Goal: Task Accomplishment & Management: Complete application form

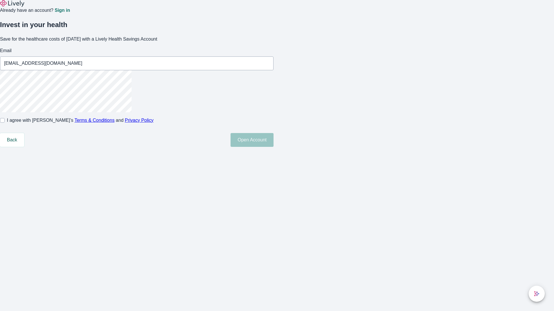
click at [5, 123] on input "I agree with Lively’s Terms & Conditions and Privacy Policy" at bounding box center [2, 120] width 5 height 5
checkbox input "true"
click at [273, 147] on button "Open Account" at bounding box center [251, 140] width 43 height 14
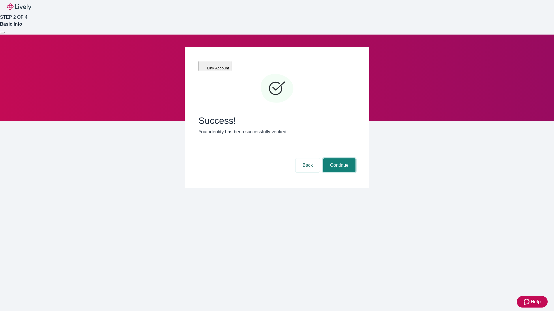
click at [338, 159] on button "Continue" at bounding box center [339, 166] width 32 height 14
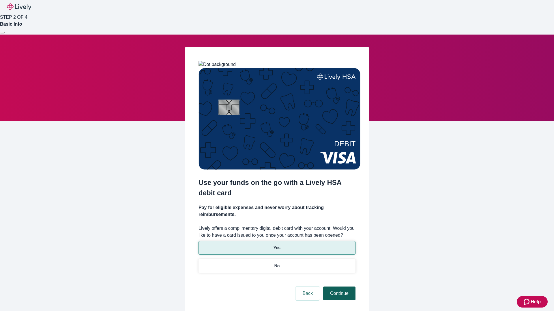
click at [277, 263] on p "No" at bounding box center [276, 266] width 5 height 6
click at [338, 287] on button "Continue" at bounding box center [339, 294] width 32 height 14
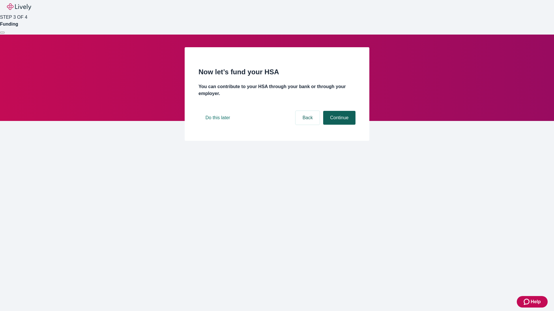
click at [338, 125] on button "Continue" at bounding box center [339, 118] width 32 height 14
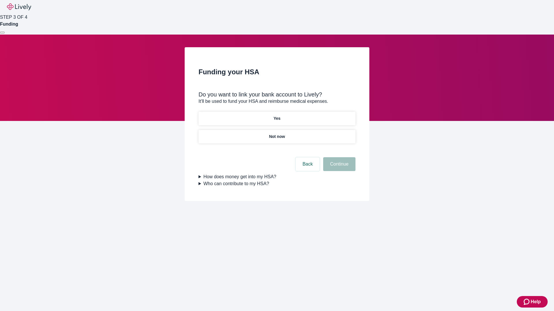
click at [277, 116] on p "Yes" at bounding box center [276, 119] width 7 height 6
click at [338, 157] on button "Continue" at bounding box center [339, 164] width 32 height 14
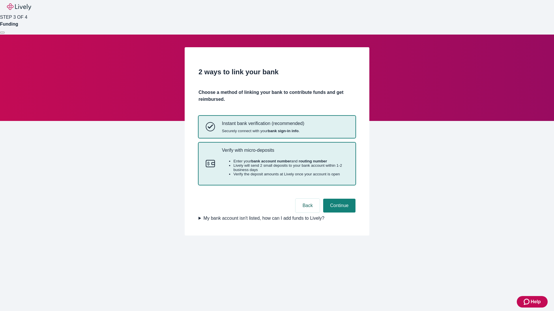
click at [285, 153] on p "Verify with micro-deposits" at bounding box center [285, 150] width 126 height 5
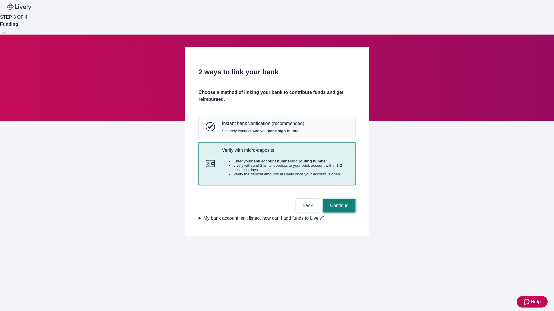
click at [338, 213] on button "Continue" at bounding box center [339, 206] width 32 height 14
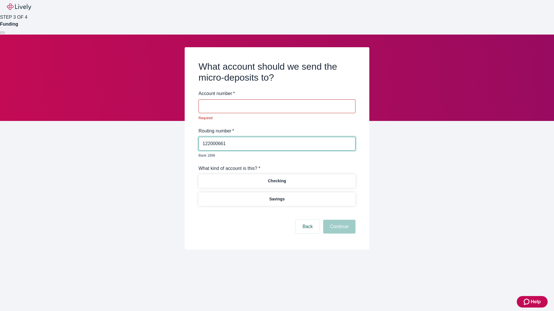
type input "122000661"
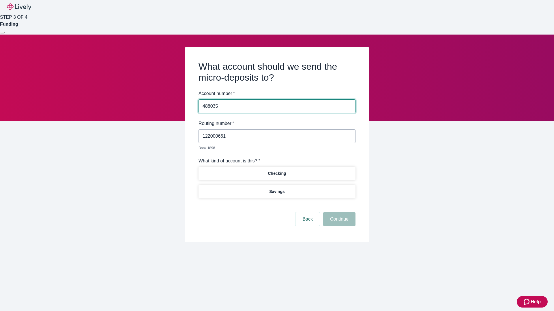
type input "488035"
click at [277, 171] on p "Checking" at bounding box center [277, 174] width 18 height 6
click at [338, 213] on button "Continue" at bounding box center [339, 220] width 32 height 14
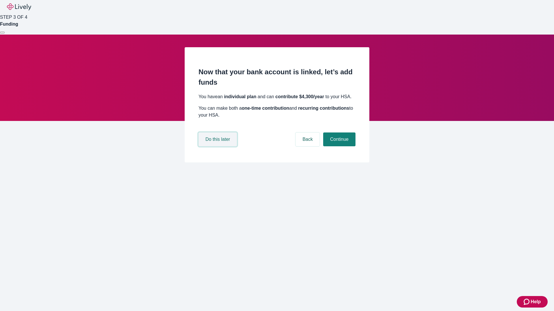
click at [218, 146] on button "Do this later" at bounding box center [217, 140] width 38 height 14
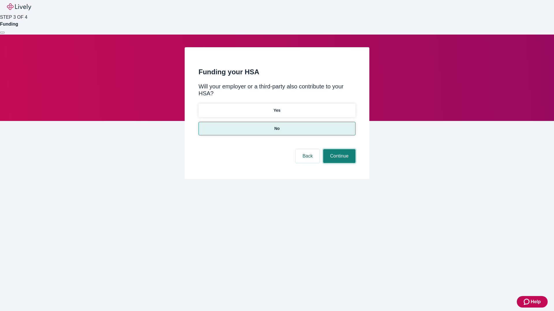
click at [338, 149] on button "Continue" at bounding box center [339, 156] width 32 height 14
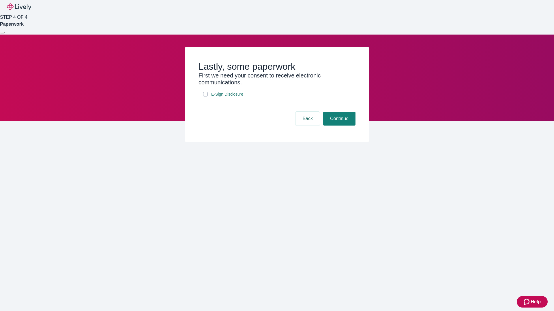
click at [205, 97] on input "E-Sign Disclosure" at bounding box center [205, 94] width 5 height 5
checkbox input "true"
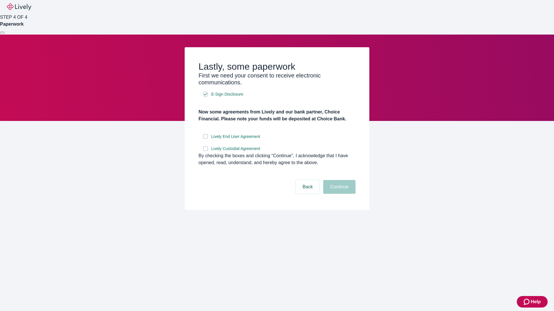
click at [205, 139] on input "Lively End User Agreement" at bounding box center [205, 136] width 5 height 5
checkbox input "true"
click at [205, 151] on input "Lively Custodial Agreement" at bounding box center [205, 148] width 5 height 5
checkbox input "true"
click at [338, 194] on button "Continue" at bounding box center [339, 187] width 32 height 14
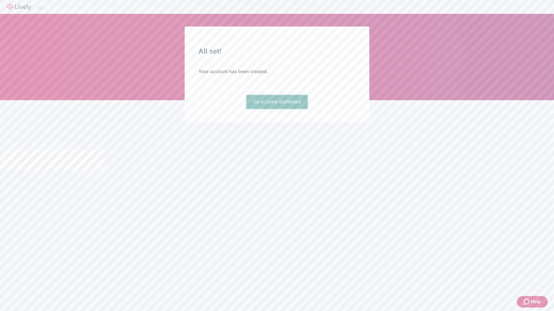
click at [277, 109] on link "Go to Lively dashboard" at bounding box center [276, 102] width 61 height 14
